Goal: Contribute content: Add original content to the website for others to see

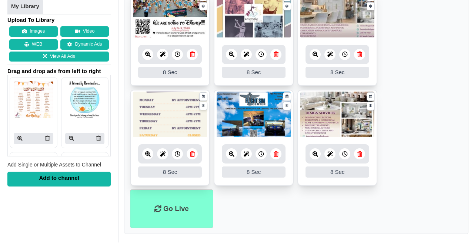
scroll to position [357, 0]
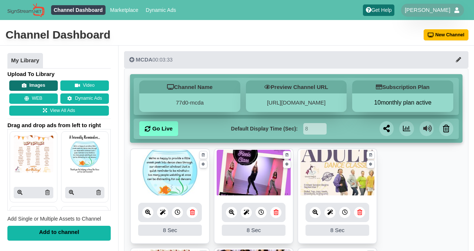
click at [36, 83] on button "Images" at bounding box center [33, 85] width 49 height 10
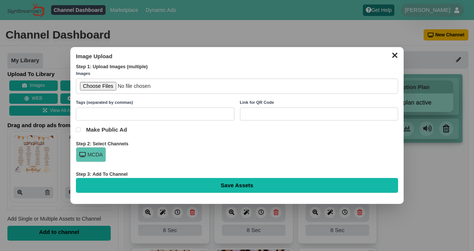
click at [100, 81] on input "file" at bounding box center [237, 86] width 322 height 15
type input "C:\fakepath\Bring a Friend 2025 TV and newsletter.png"
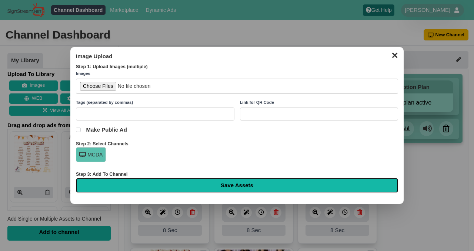
click at [236, 186] on input "Save Assets" at bounding box center [237, 185] width 322 height 15
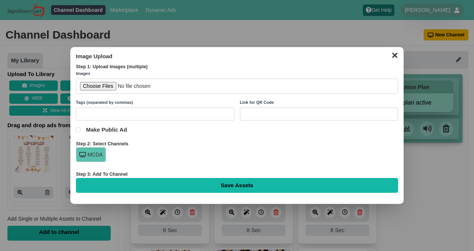
type input "Saving..."
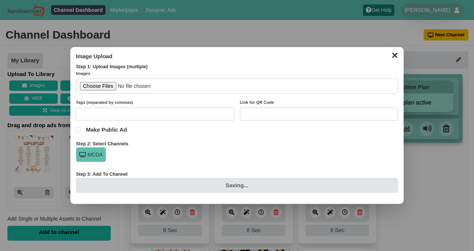
click at [396, 54] on button "✕" at bounding box center [394, 54] width 14 height 11
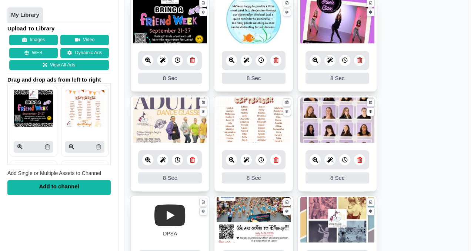
scroll to position [167, 0]
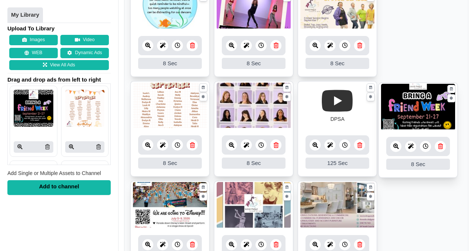
drag, startPoint x: 182, startPoint y: 37, endPoint x: 432, endPoint y: 137, distance: 269.0
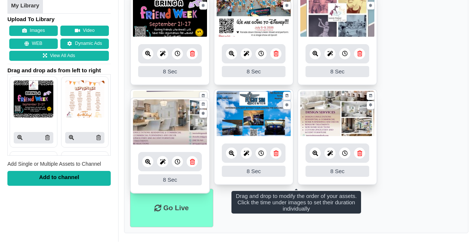
scroll to position [357, 0]
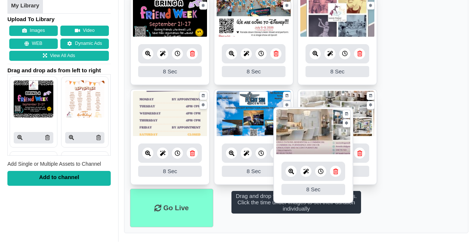
drag, startPoint x: 171, startPoint y: 125, endPoint x: 326, endPoint y: 144, distance: 156.0
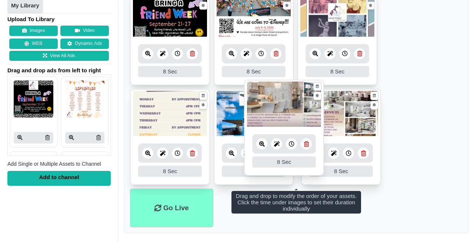
drag, startPoint x: 179, startPoint y: 52, endPoint x: 295, endPoint y: 143, distance: 147.7
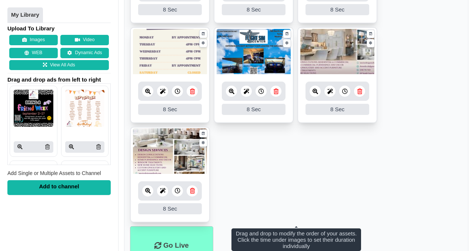
scroll to position [418, 0]
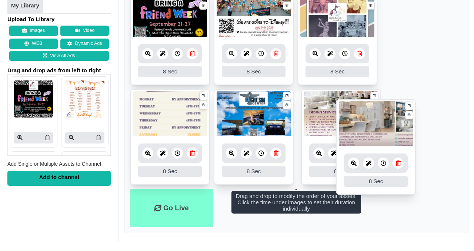
drag, startPoint x: 337, startPoint y: 54, endPoint x: 380, endPoint y: 123, distance: 80.5
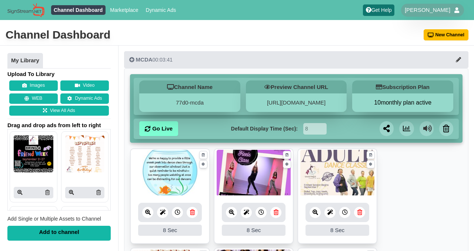
scroll to position [24, 0]
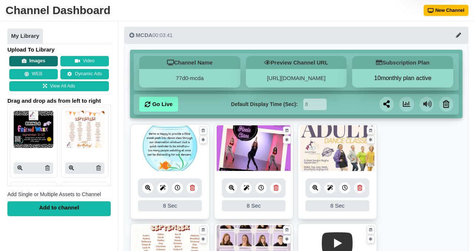
click at [39, 61] on button "Images" at bounding box center [33, 61] width 49 height 10
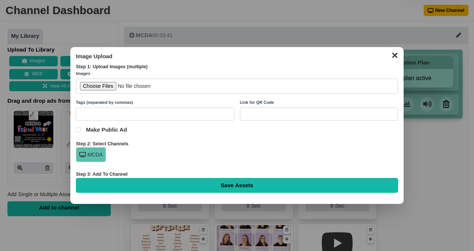
click at [101, 86] on input "file" at bounding box center [237, 86] width 322 height 15
type input "C:\fakepath\Spiritwear TV.png"
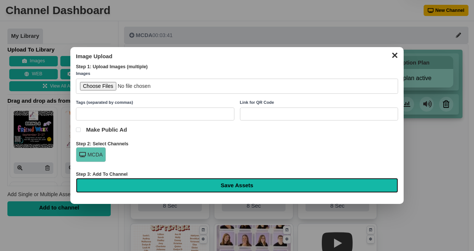
click at [233, 186] on input "Save Assets" at bounding box center [237, 185] width 322 height 15
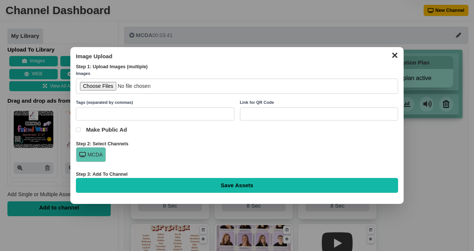
type input "Saving..."
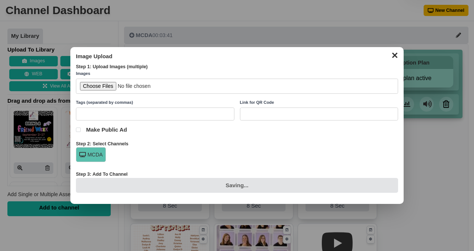
click at [395, 55] on button "✕" at bounding box center [394, 54] width 14 height 11
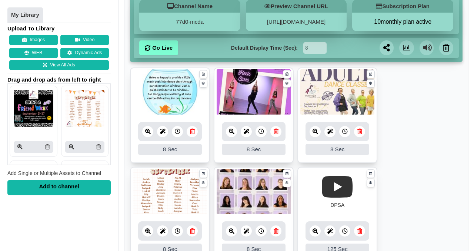
scroll to position [81, 0]
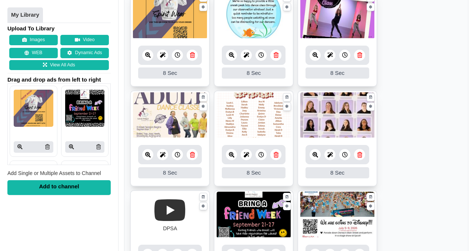
scroll to position [158, 0]
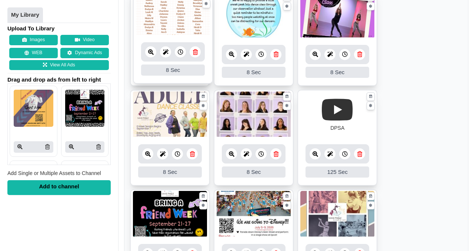
drag, startPoint x: 260, startPoint y: 123, endPoint x: 179, endPoint y: 21, distance: 129.2
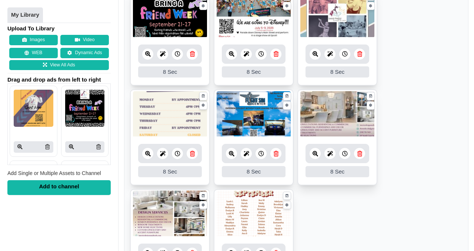
scroll to position [340, 0]
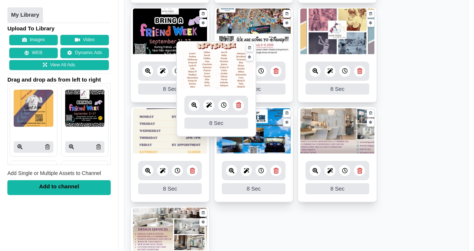
drag, startPoint x: 272, startPoint y: 233, endPoint x: 235, endPoint y: 69, distance: 168.6
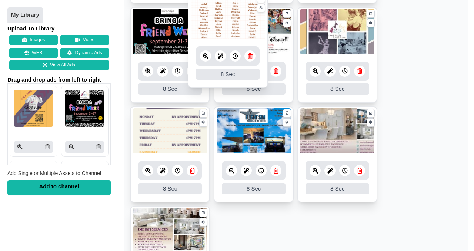
drag, startPoint x: 169, startPoint y: 136, endPoint x: 226, endPoint y: 21, distance: 127.9
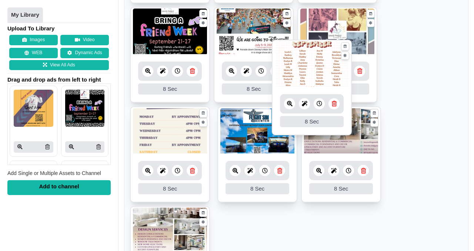
drag, startPoint x: 250, startPoint y: 224, endPoint x: 307, endPoint y: 57, distance: 176.7
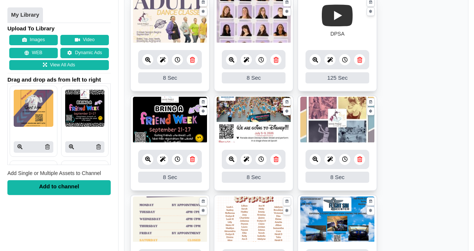
scroll to position [222, 0]
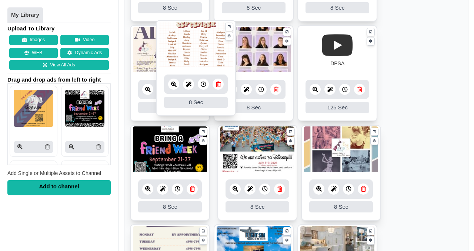
drag, startPoint x: 246, startPoint y: 243, endPoint x: 200, endPoint y: 39, distance: 209.5
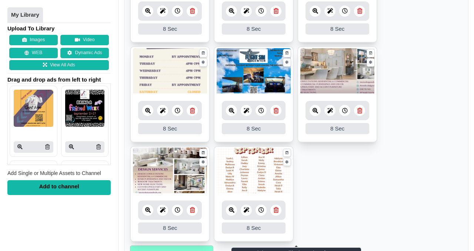
scroll to position [393, 0]
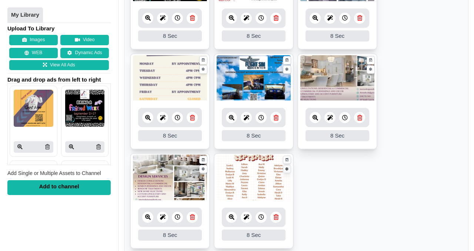
click at [288, 171] on icon at bounding box center [287, 169] width 3 height 5
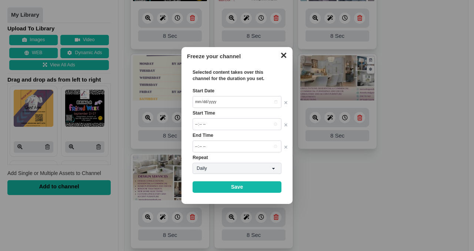
click at [283, 52] on button "✕" at bounding box center [283, 54] width 14 height 11
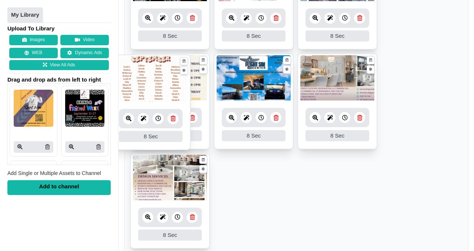
drag, startPoint x: 252, startPoint y: 180, endPoint x: 144, endPoint y: 81, distance: 146.8
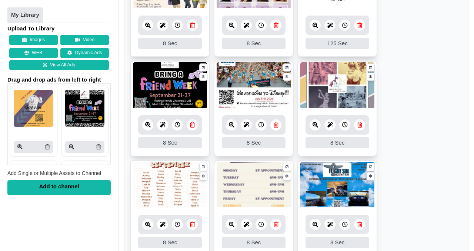
scroll to position [269, 0]
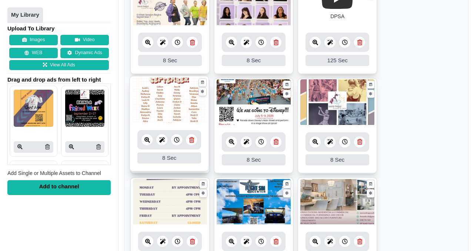
drag, startPoint x: 172, startPoint y: 203, endPoint x: 172, endPoint y: 94, distance: 108.5
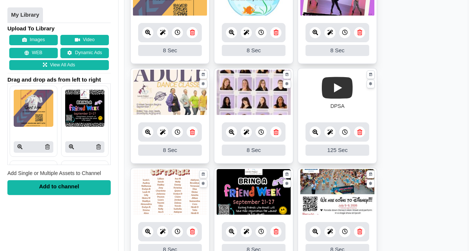
scroll to position [166, 0]
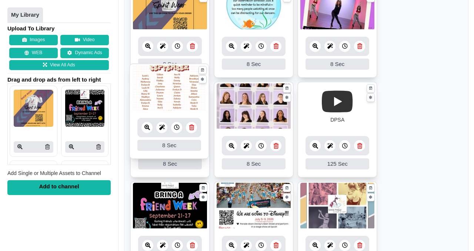
drag, startPoint x: 169, startPoint y: 228, endPoint x: 169, endPoint y: 111, distance: 116.3
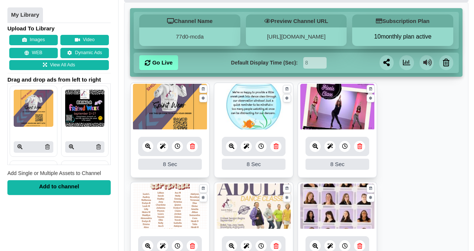
scroll to position [63, 0]
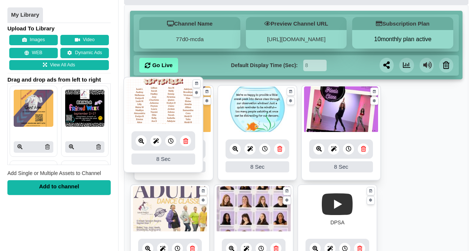
drag, startPoint x: 173, startPoint y: 239, endPoint x: 166, endPoint y: 132, distance: 107.2
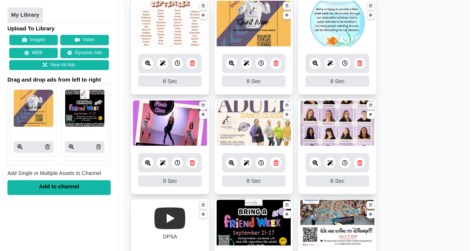
scroll to position [151, 0]
